Goal: Feedback & Contribution: Submit feedback/report problem

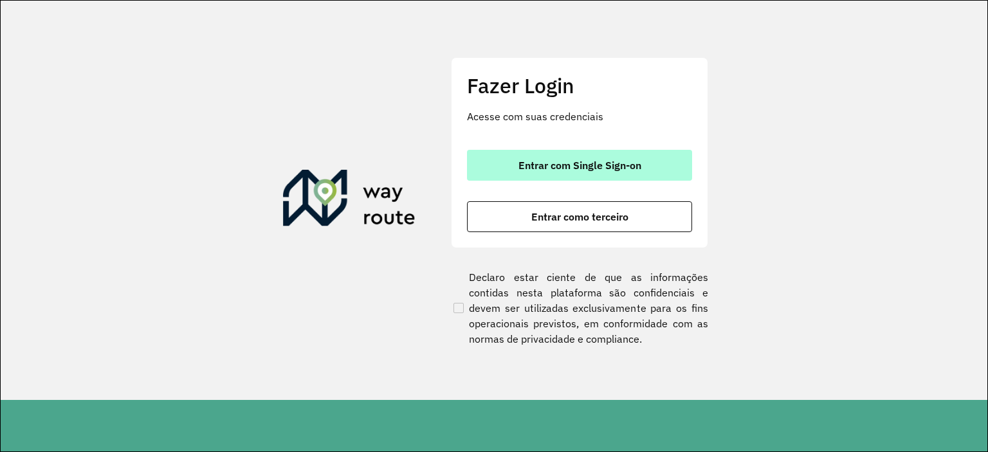
click at [517, 161] on button "Entrar com Single Sign-on" at bounding box center [579, 165] width 225 height 31
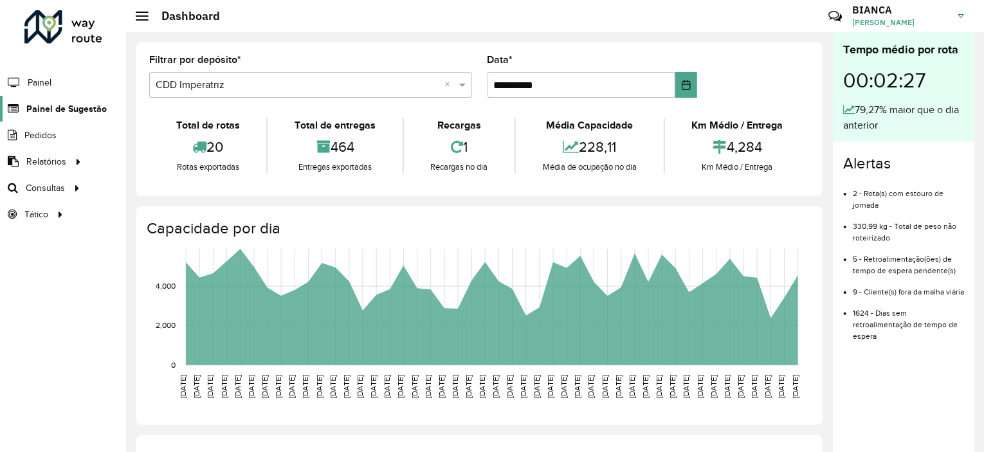
click at [85, 111] on span "Painel de Sugestão" at bounding box center [66, 109] width 80 height 14
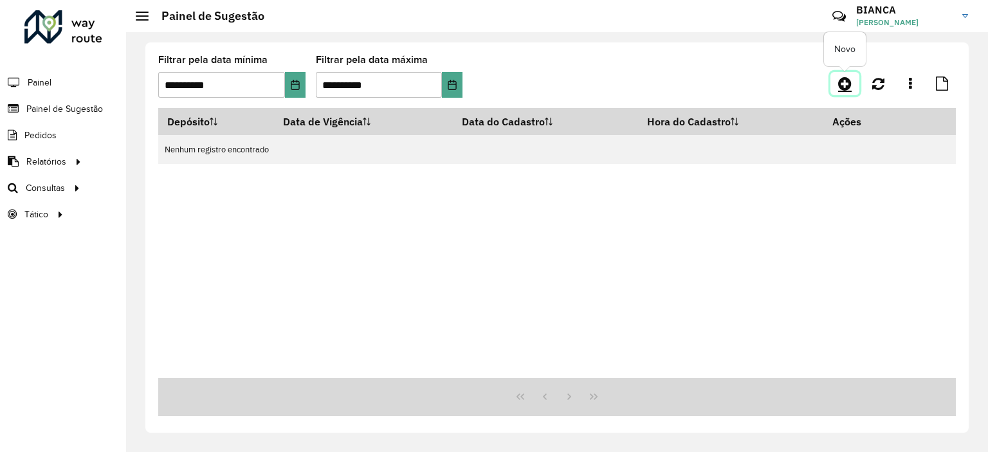
click at [839, 86] on icon at bounding box center [845, 83] width 14 height 15
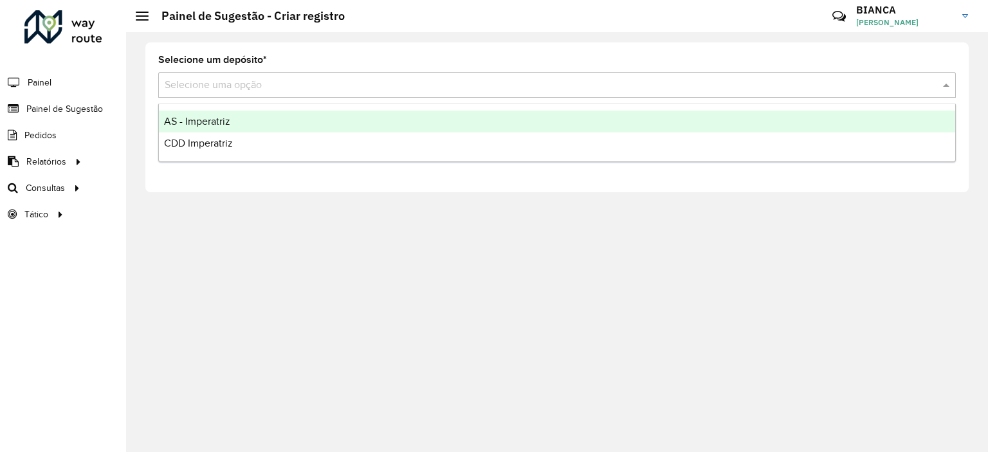
click at [252, 84] on input "text" at bounding box center [544, 85] width 759 height 15
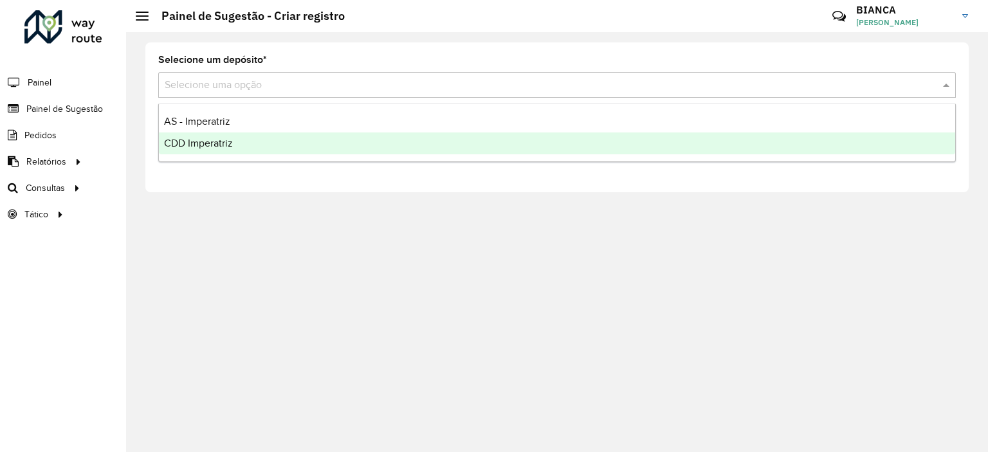
click at [234, 159] on ng-dropdown-panel "AS - Imperatriz CDD Imperatriz" at bounding box center [557, 133] width 798 height 59
click at [257, 151] on div "CDD Imperatriz" at bounding box center [557, 144] width 796 height 22
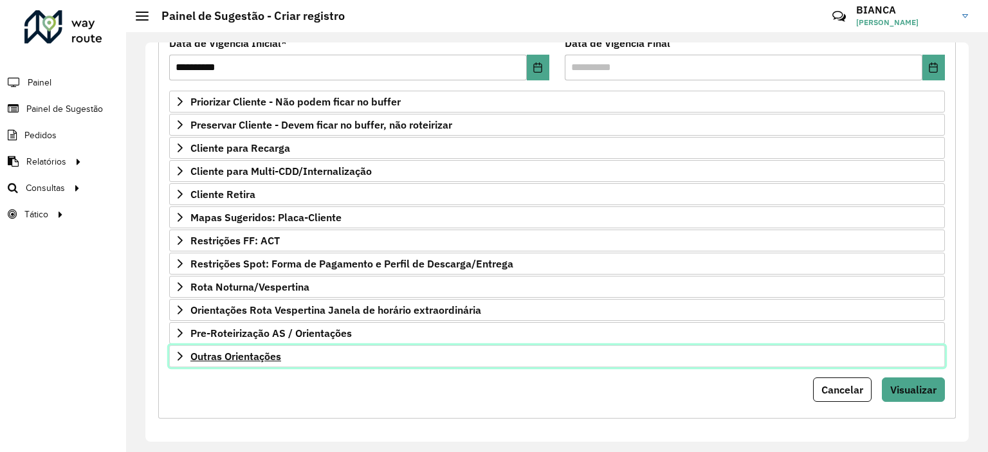
click at [242, 354] on span "Outras Orientações" at bounding box center [235, 356] width 91 height 10
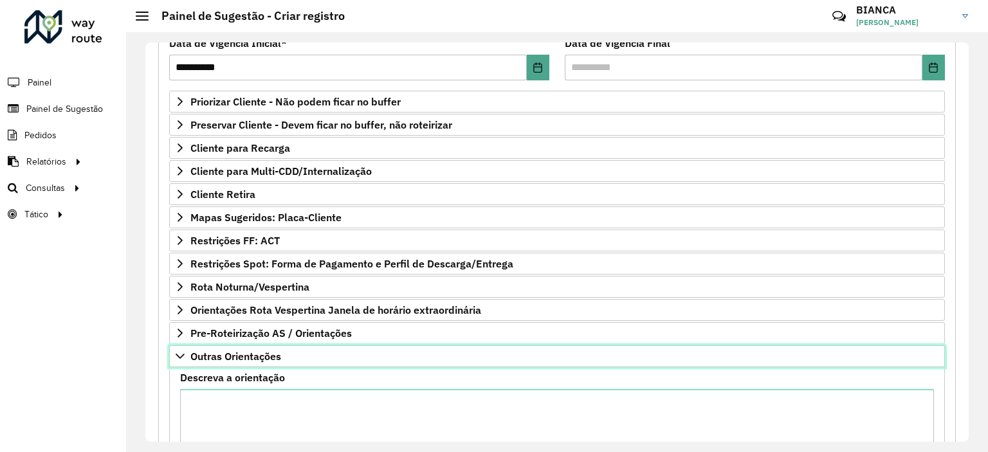
scroll to position [317, 0]
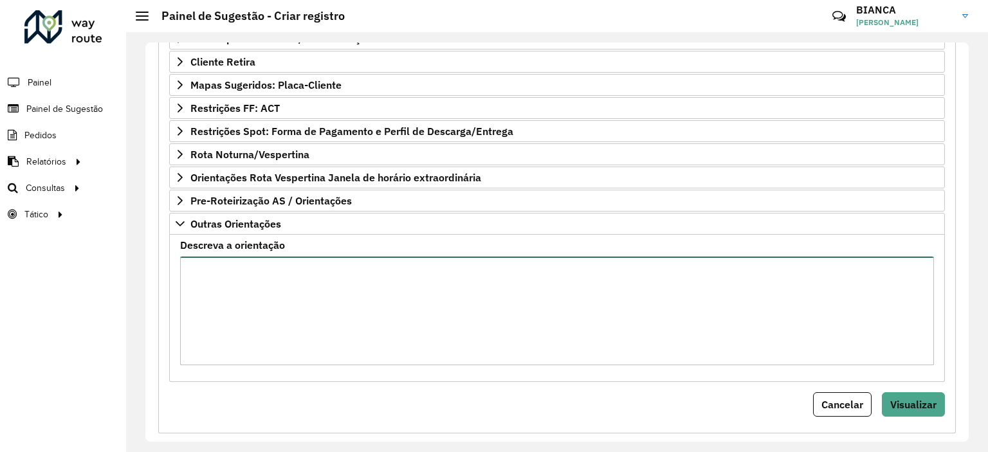
click at [327, 303] on textarea "Descreva a orientação" at bounding box center [557, 311] width 754 height 109
click at [327, 303] on textarea "**********" at bounding box center [557, 311] width 754 height 109
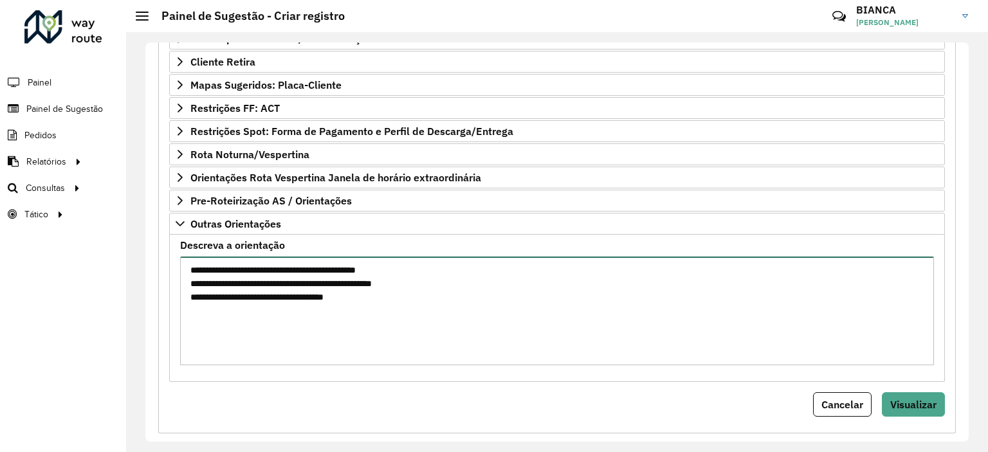
type textarea "**********"
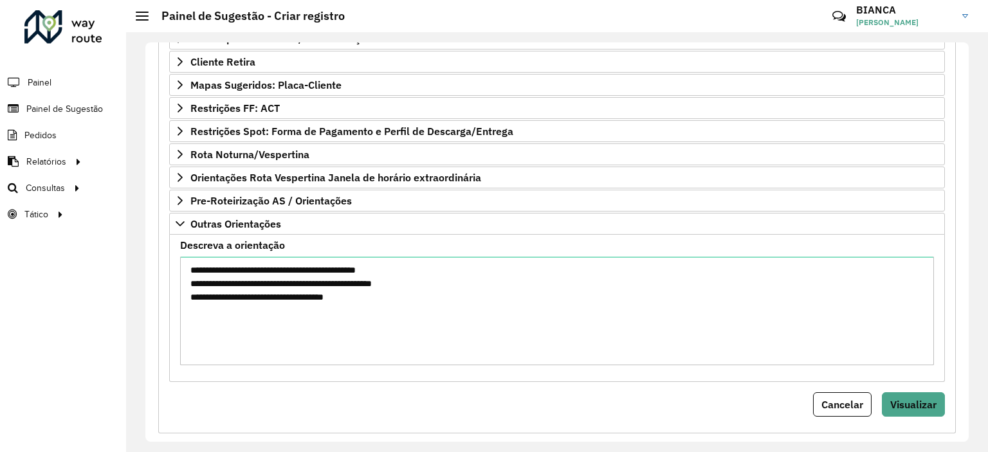
click at [362, 397] on div "Cancelar Visualizar" at bounding box center [557, 404] width 776 height 24
click at [882, 407] on button "Visualizar" at bounding box center [913, 404] width 63 height 24
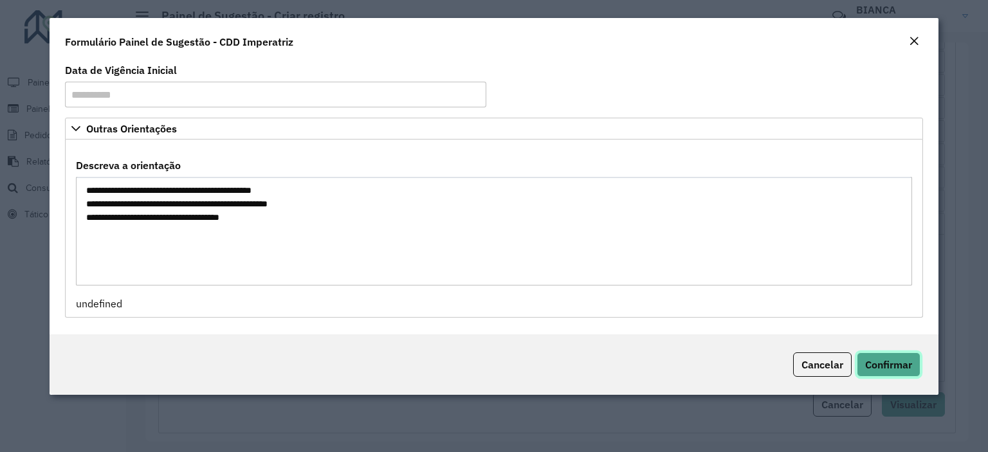
click at [878, 369] on span "Confirmar" at bounding box center [888, 364] width 47 height 13
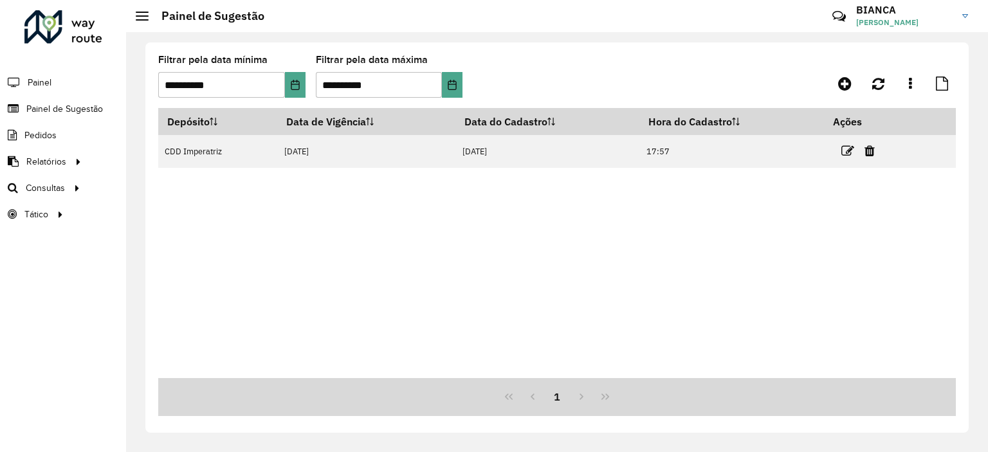
click at [373, 254] on div "Depósito Data de Vigência Data do Cadastro Hora do Cadastro Ações CDD Imperatri…" at bounding box center [557, 243] width 798 height 270
